Goal: Find specific page/section: Find specific page/section

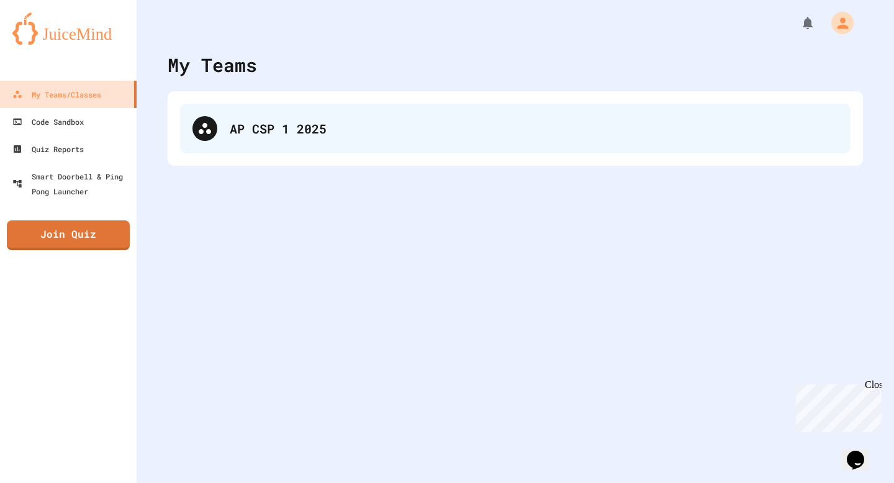
click at [250, 124] on div "AP CSP 1 2025" at bounding box center [534, 128] width 609 height 19
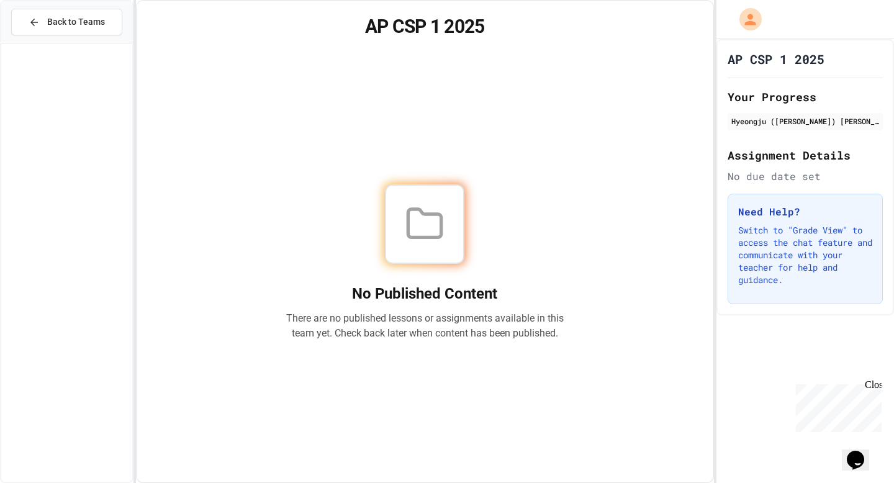
click at [489, 289] on h2 "No Published Content" at bounding box center [425, 294] width 278 height 20
click at [747, 224] on div "Need Help? Switch to "Grade View" to access the chat feature and communicate wi…" at bounding box center [805, 249] width 155 height 111
click at [400, 258] on div "No Published Content There are no published lessons or assignments available in…" at bounding box center [425, 262] width 278 height 156
click at [425, 204] on icon at bounding box center [425, 224] width 40 height 40
click at [27, 18] on button "Back to Teams" at bounding box center [66, 22] width 111 height 27
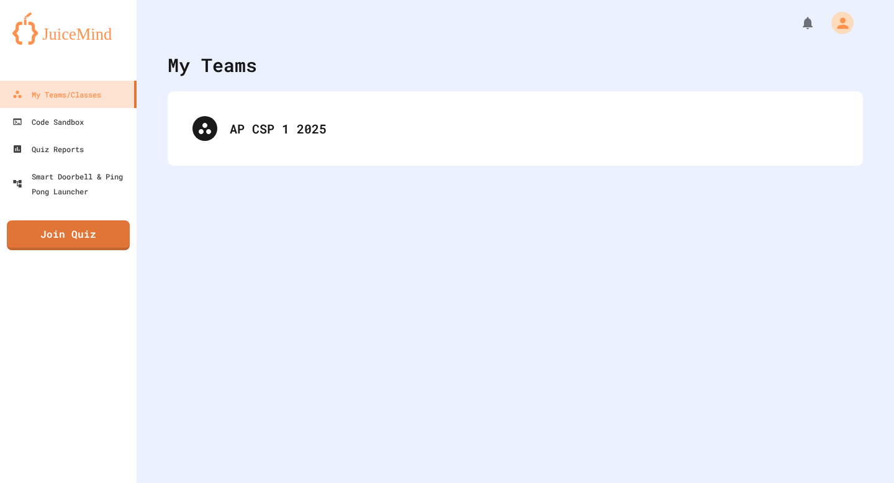
click at [353, 139] on div "AP CSP 1 2025" at bounding box center [515, 129] width 671 height 50
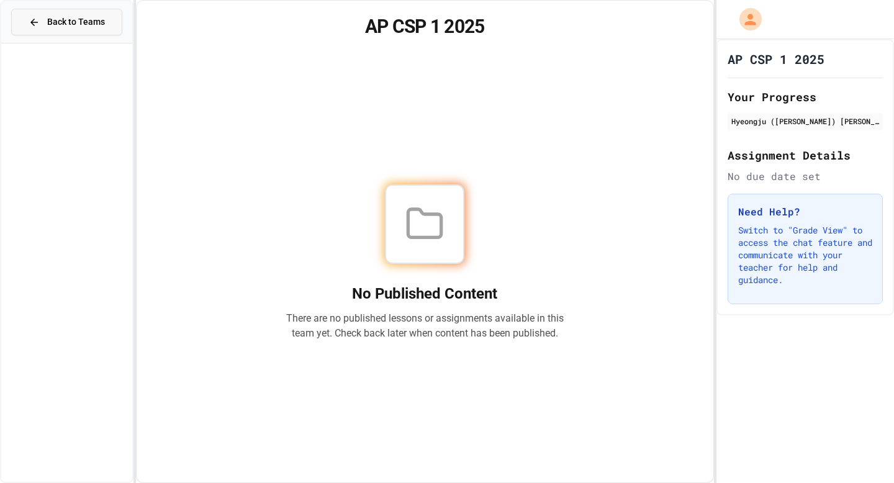
click at [66, 24] on span "Back to Teams" at bounding box center [76, 22] width 58 height 13
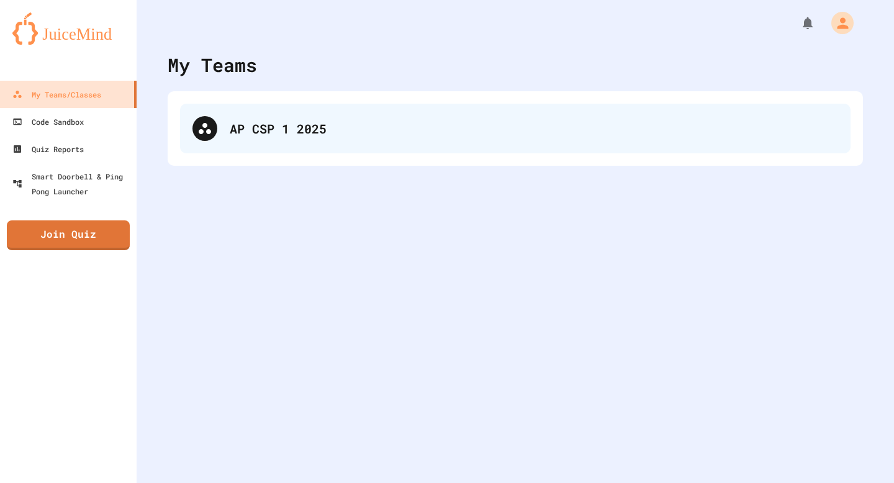
click at [221, 129] on div "AP CSP 1 2025" at bounding box center [515, 129] width 671 height 50
